Goal: Information Seeking & Learning: Learn about a topic

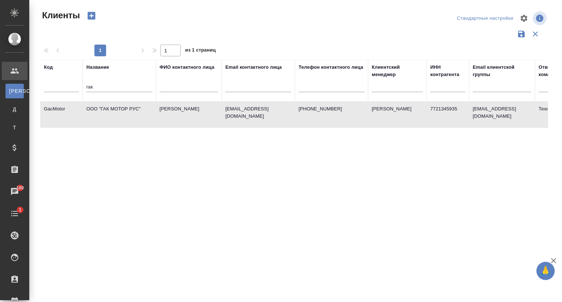
select select "RU"
drag, startPoint x: 92, startPoint y: 89, endPoint x: 88, endPoint y: 88, distance: 4.4
click at [88, 88] on input "гак" at bounding box center [119, 87] width 66 height 9
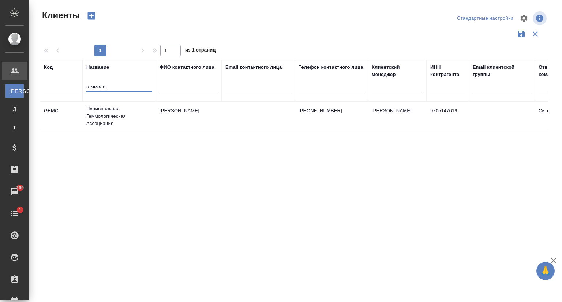
click at [97, 114] on td "Национальная Геммологическая Ассоциация" at bounding box center [119, 116] width 73 height 29
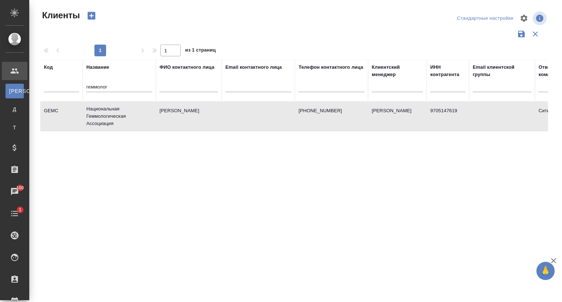
click at [97, 114] on td "Национальная Геммологическая Ассоциация" at bounding box center [119, 116] width 73 height 29
drag, startPoint x: 119, startPoint y: 88, endPoint x: 76, endPoint y: 88, distance: 43.5
click at [76, 88] on tr "Код Название геммолог ФИО контактного лица Email контактного лица Телефон конта…" at bounding box center [316, 81] width 553 height 42
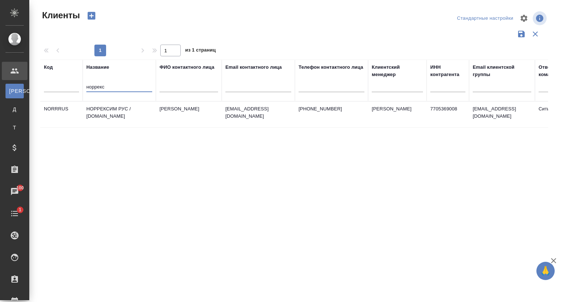
click at [108, 107] on td "НОРРЕКСИМ РУС / norrexim.ru" at bounding box center [119, 115] width 73 height 26
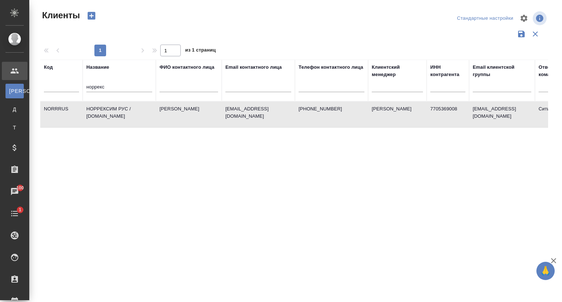
click at [108, 107] on td "НОРРЕКСИМ РУС / norrexim.ru" at bounding box center [119, 115] width 73 height 26
click at [110, 84] on input "норрекс" at bounding box center [119, 87] width 66 height 9
click at [110, 85] on input "норрекс" at bounding box center [119, 87] width 66 height 9
drag, startPoint x: 111, startPoint y: 85, endPoint x: 84, endPoint y: 86, distance: 26.7
click at [84, 86] on th "Название норрекс" at bounding box center [119, 81] width 73 height 42
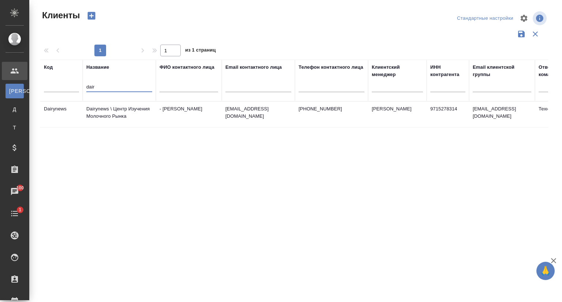
type input "dair"
click at [109, 110] on td "Dairynews \ Центр Изучения Молочного Рынка" at bounding box center [119, 115] width 73 height 26
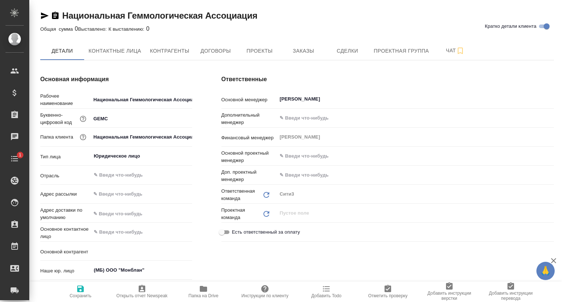
type textarea "x"
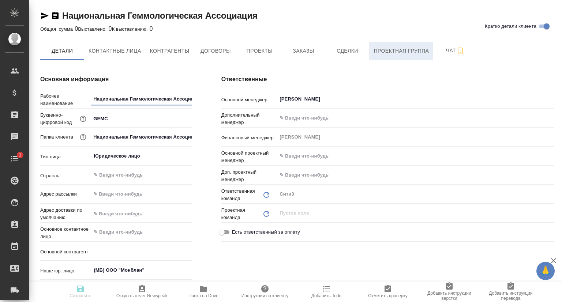
type textarea "x"
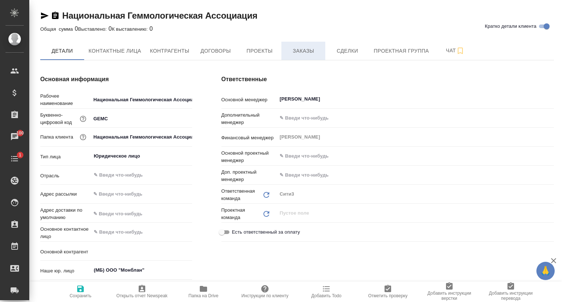
click at [316, 49] on span "Заказы" at bounding box center [303, 50] width 35 height 9
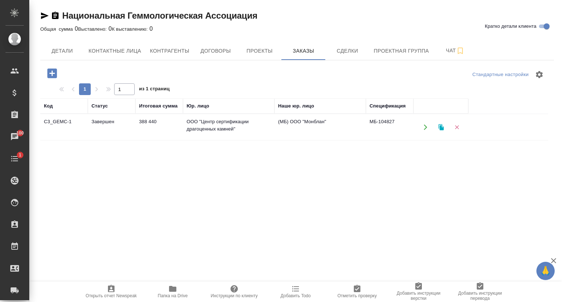
click at [69, 124] on td "C3_GEMC-1" at bounding box center [64, 127] width 48 height 26
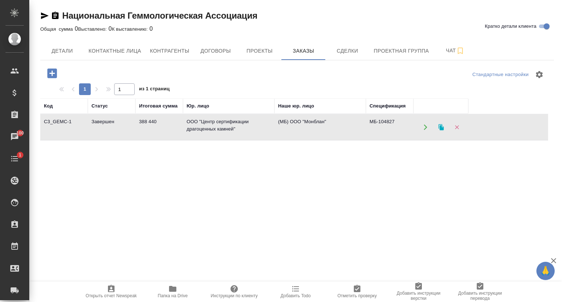
click at [69, 124] on td "C3_GEMC-1" at bounding box center [64, 127] width 48 height 26
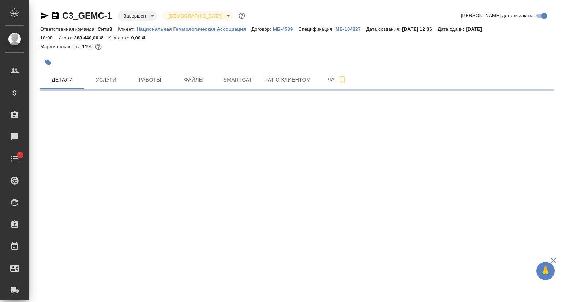
select select "RU"
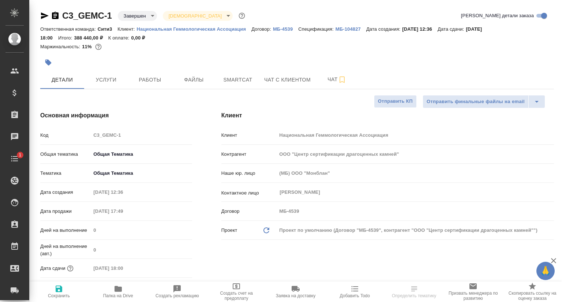
type textarea "x"
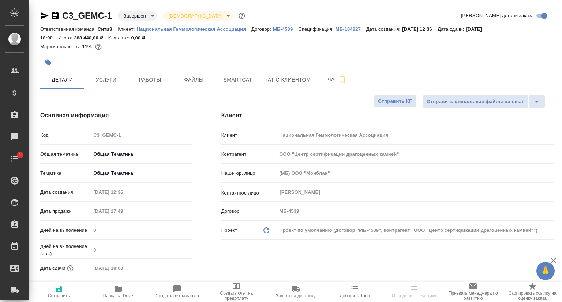
type textarea "x"
type input "Баданян Артак"
type input "Федотова Ирина"
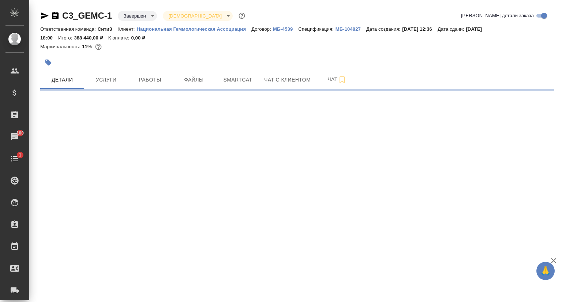
select select "RU"
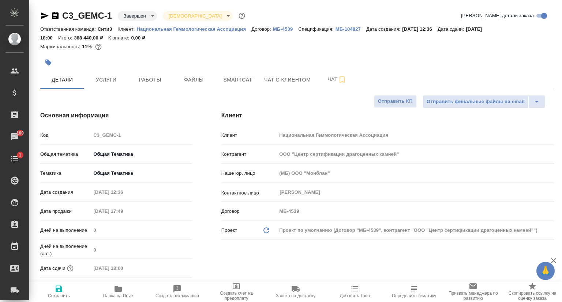
type textarea "x"
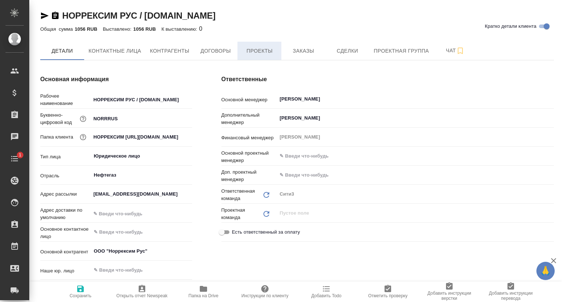
type textarea "x"
click at [228, 49] on span "Договоры" at bounding box center [215, 50] width 35 height 9
type textarea "x"
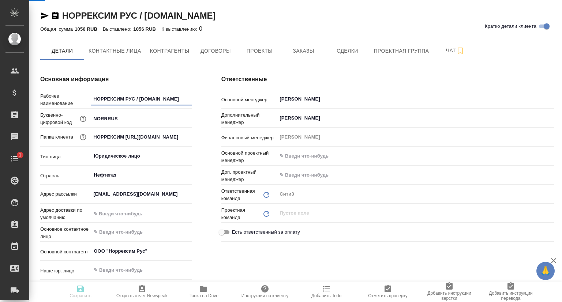
type textarea "x"
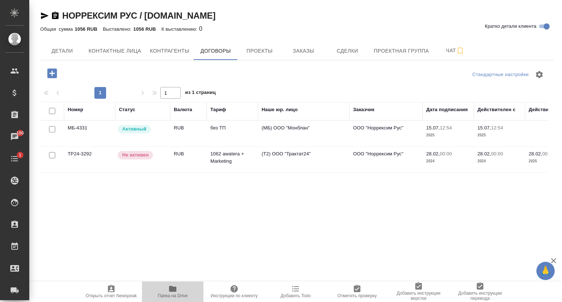
click at [180, 289] on span "Папка на Drive" at bounding box center [172, 292] width 53 height 14
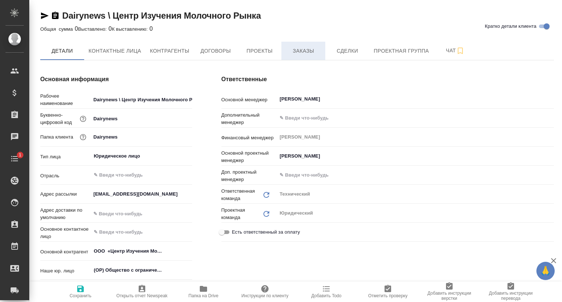
type textarea "x"
click at [252, 55] on span "Проекты" at bounding box center [259, 50] width 35 height 9
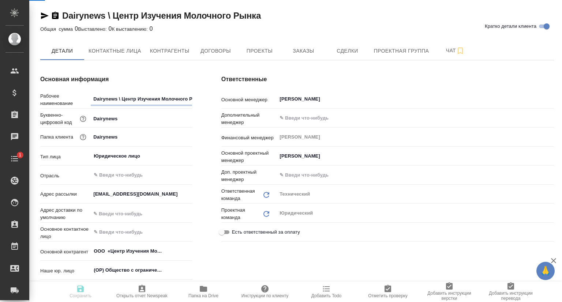
type textarea "x"
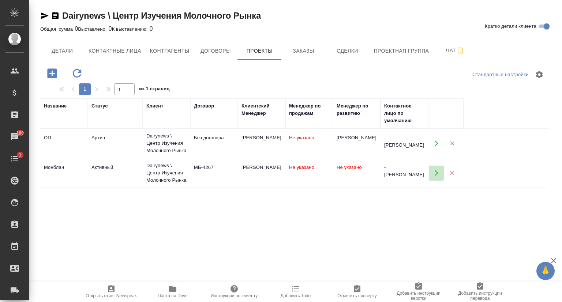
click at [437, 173] on icon "button" at bounding box center [435, 172] width 3 height 5
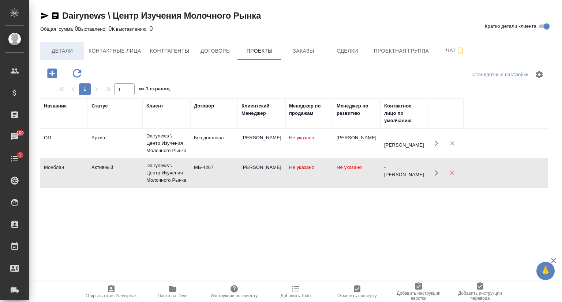
click at [67, 46] on span "Детали" at bounding box center [62, 50] width 35 height 9
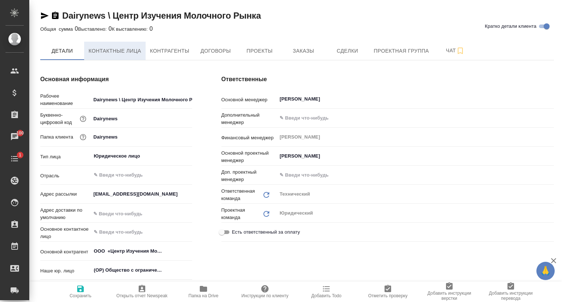
type textarea "x"
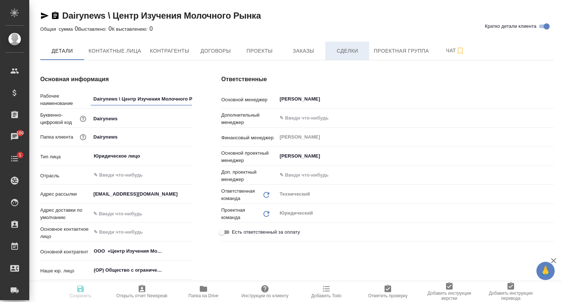
type textarea "x"
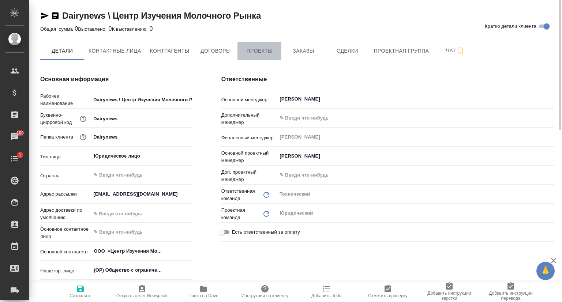
click at [263, 50] on span "Проекты" at bounding box center [259, 50] width 35 height 9
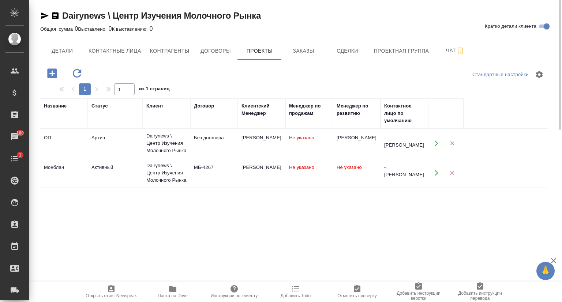
drag, startPoint x: 310, startPoint y: 45, endPoint x: 299, endPoint y: 80, distance: 37.2
click at [310, 44] on button "Заказы" at bounding box center [303, 51] width 44 height 18
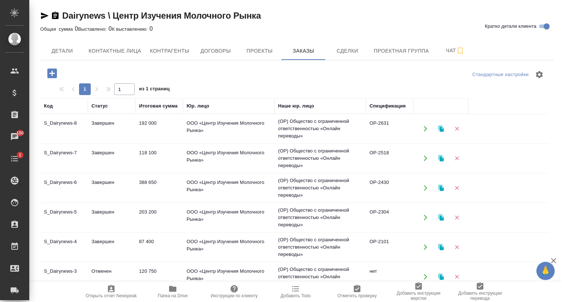
click at [70, 129] on td "S_Dairynews-8" at bounding box center [64, 129] width 48 height 26
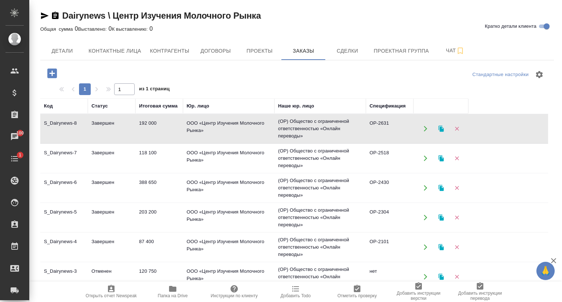
click at [70, 129] on td "S_Dairynews-8" at bounding box center [64, 129] width 48 height 26
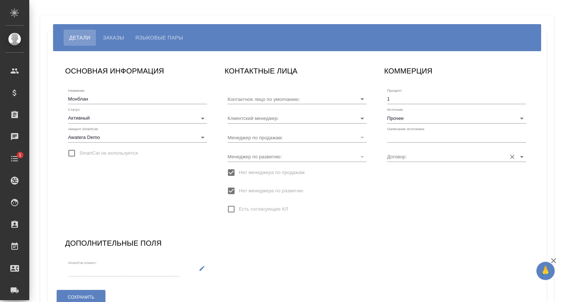
type input "- [PERSON_NAME]"
type input "МБ-4267"
type input "[PERSON_NAME]"
click at [114, 41] on span "Заказы" at bounding box center [113, 37] width 21 height 9
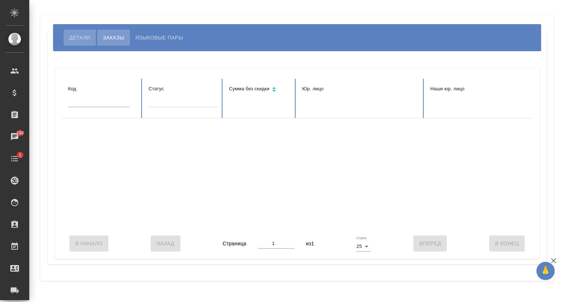
click at [74, 37] on span "Детали" at bounding box center [79, 37] width 21 height 9
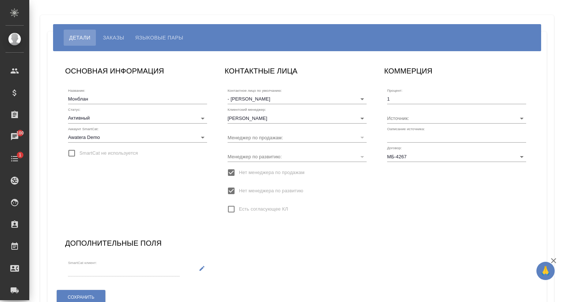
click at [232, 170] on input "Нет менеджера по продажам" at bounding box center [230, 172] width 15 height 15
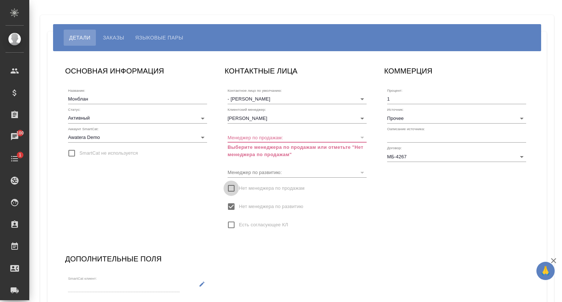
click at [230, 187] on input "Нет менеджера по продажам" at bounding box center [230, 188] width 15 height 15
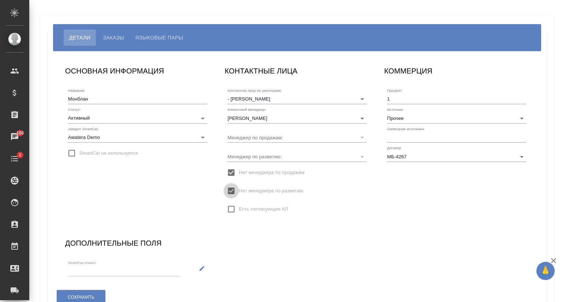
click at [230, 190] on input "Нет менеджера по развитию" at bounding box center [230, 190] width 15 height 15
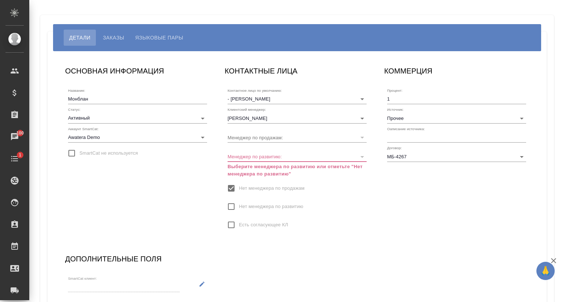
click at [231, 207] on input "Нет менеджера по развитию" at bounding box center [230, 206] width 15 height 15
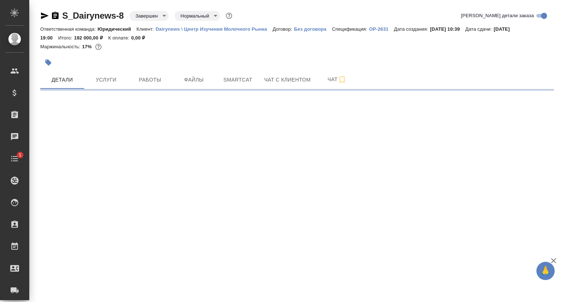
select select "RU"
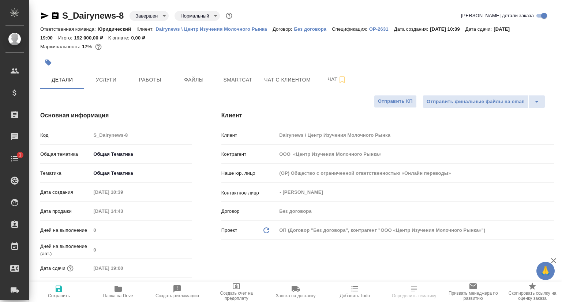
type textarea "x"
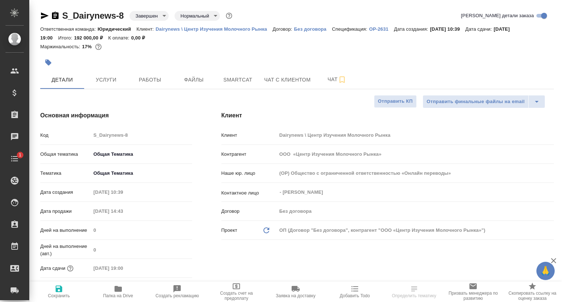
type textarea "x"
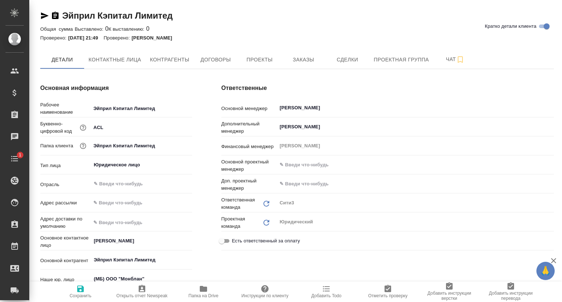
type textarea "x"
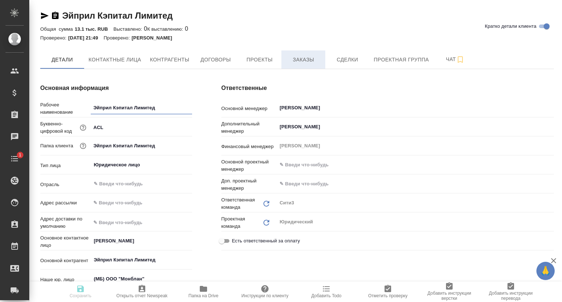
type textarea "x"
click at [257, 62] on span "Проекты" at bounding box center [259, 59] width 35 height 9
